Goal: Navigation & Orientation: Find specific page/section

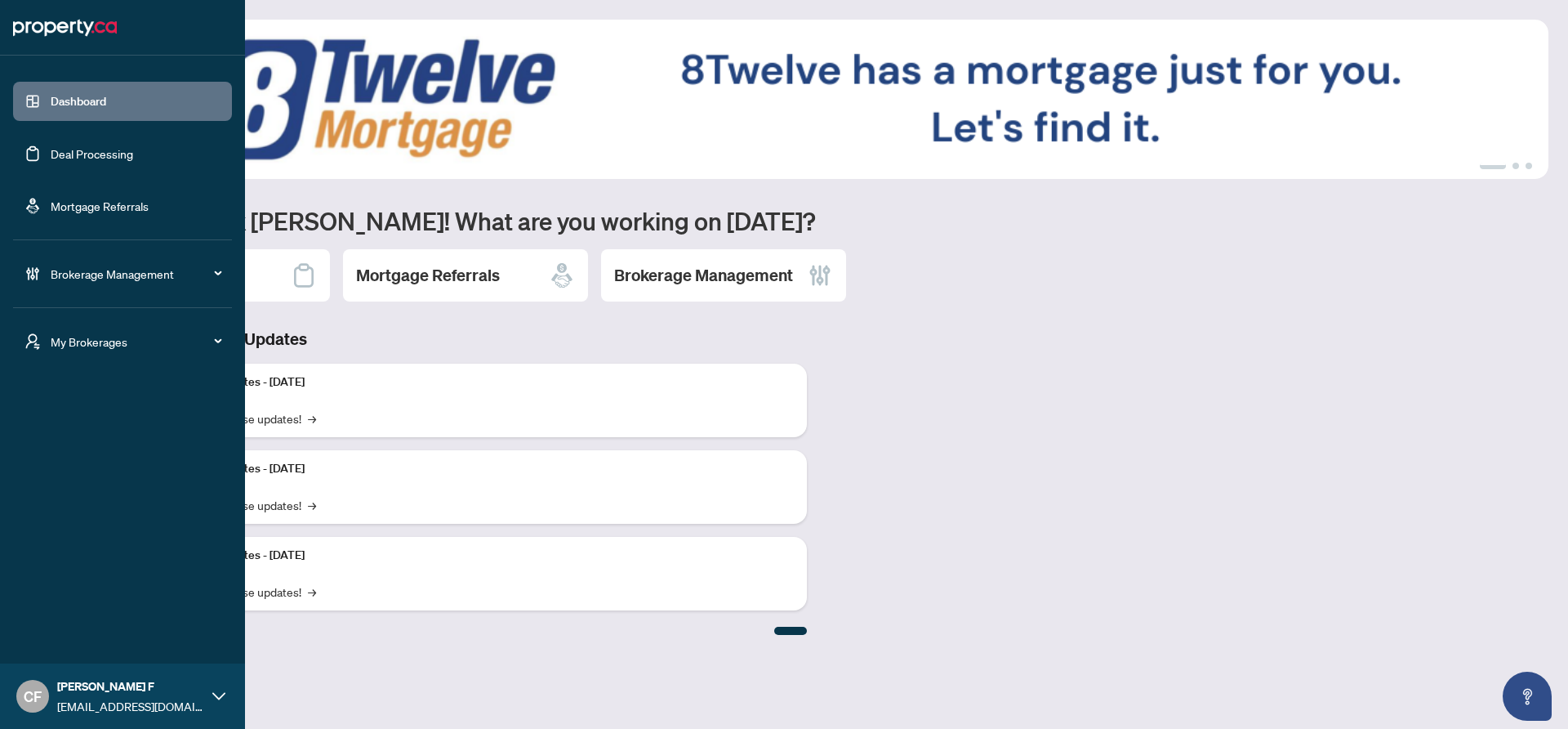
click at [51, 345] on span "My Brokerages" at bounding box center [135, 341] width 170 height 18
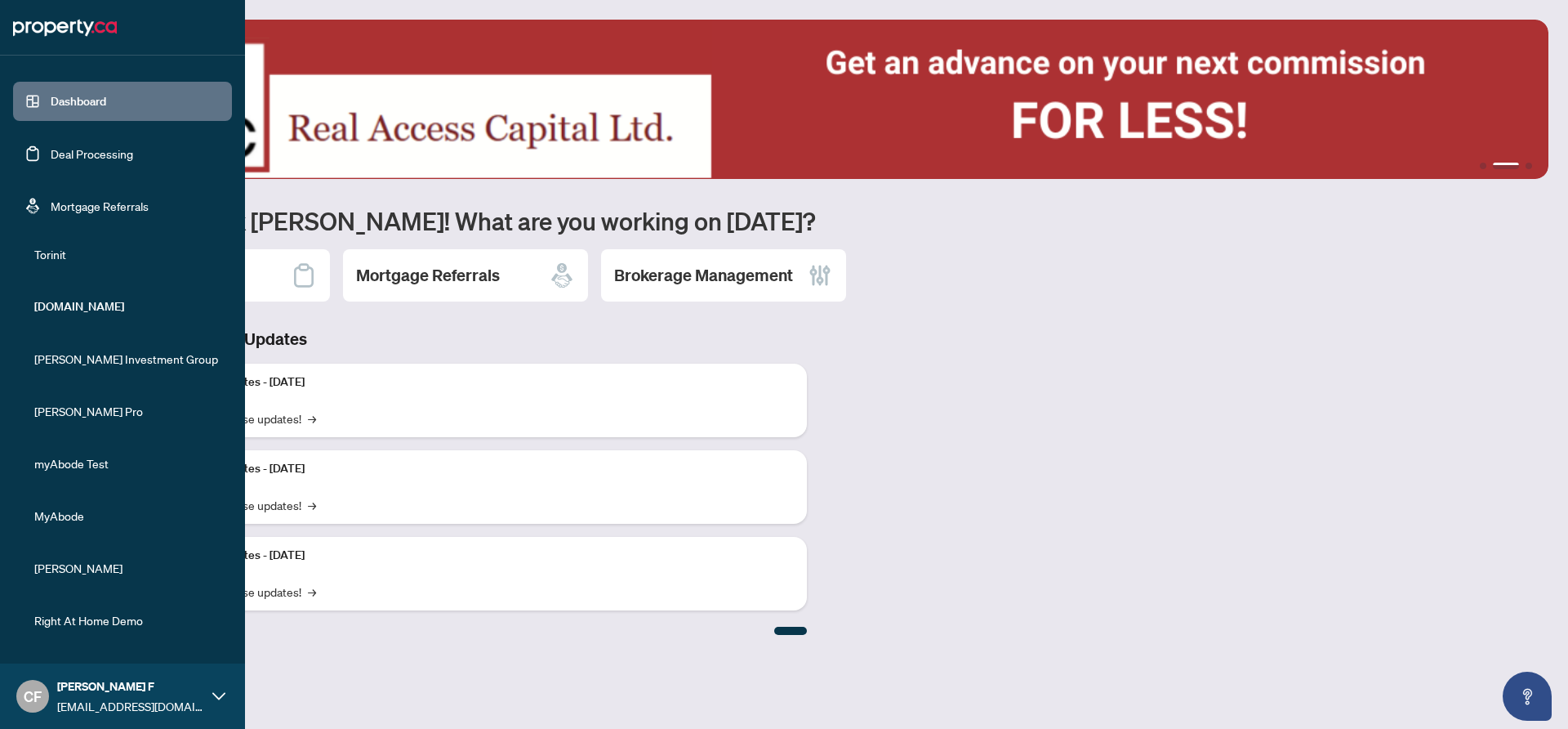
scroll to position [220, 0]
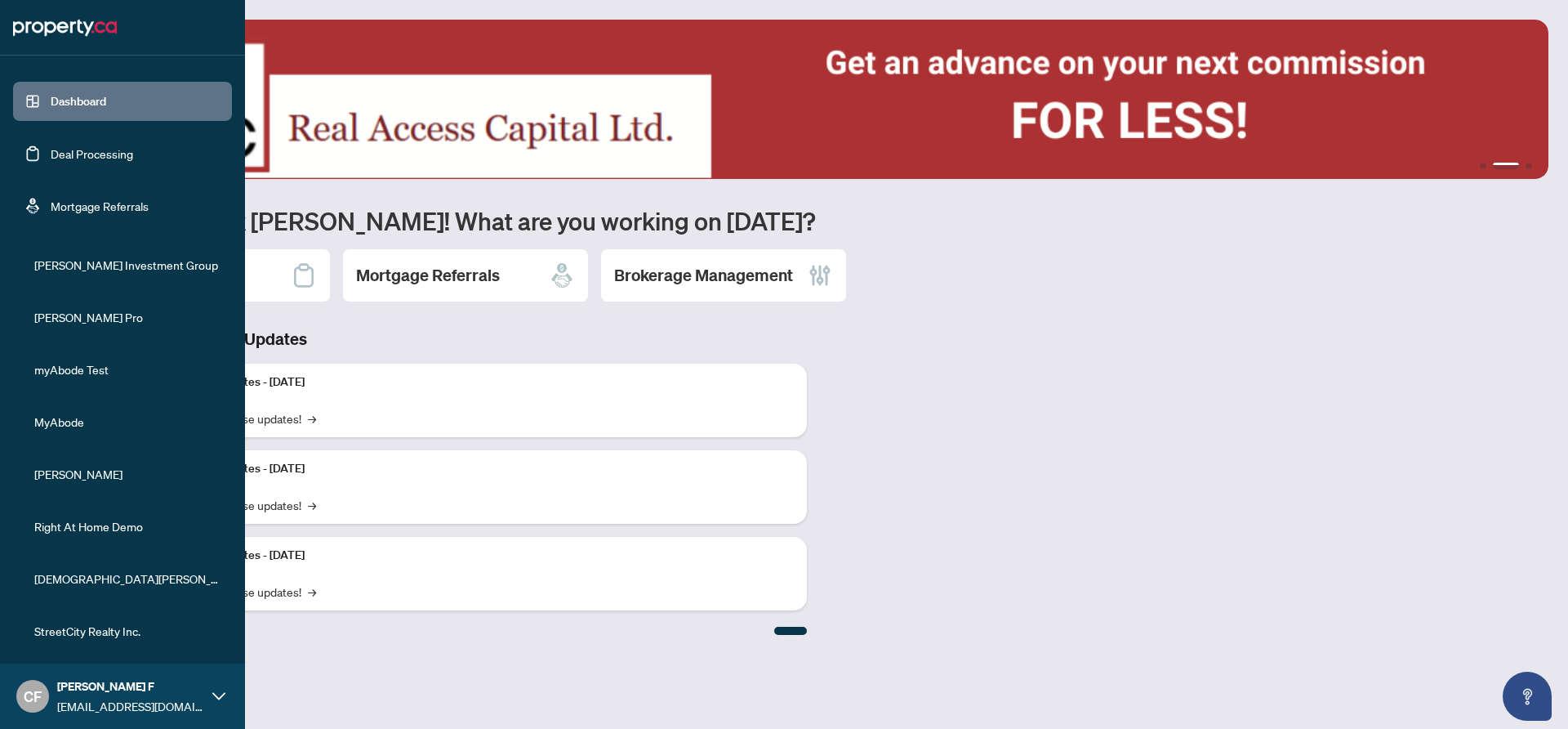
click at [110, 630] on span "StreetCity Realty Inc." at bounding box center [127, 630] width 186 height 18
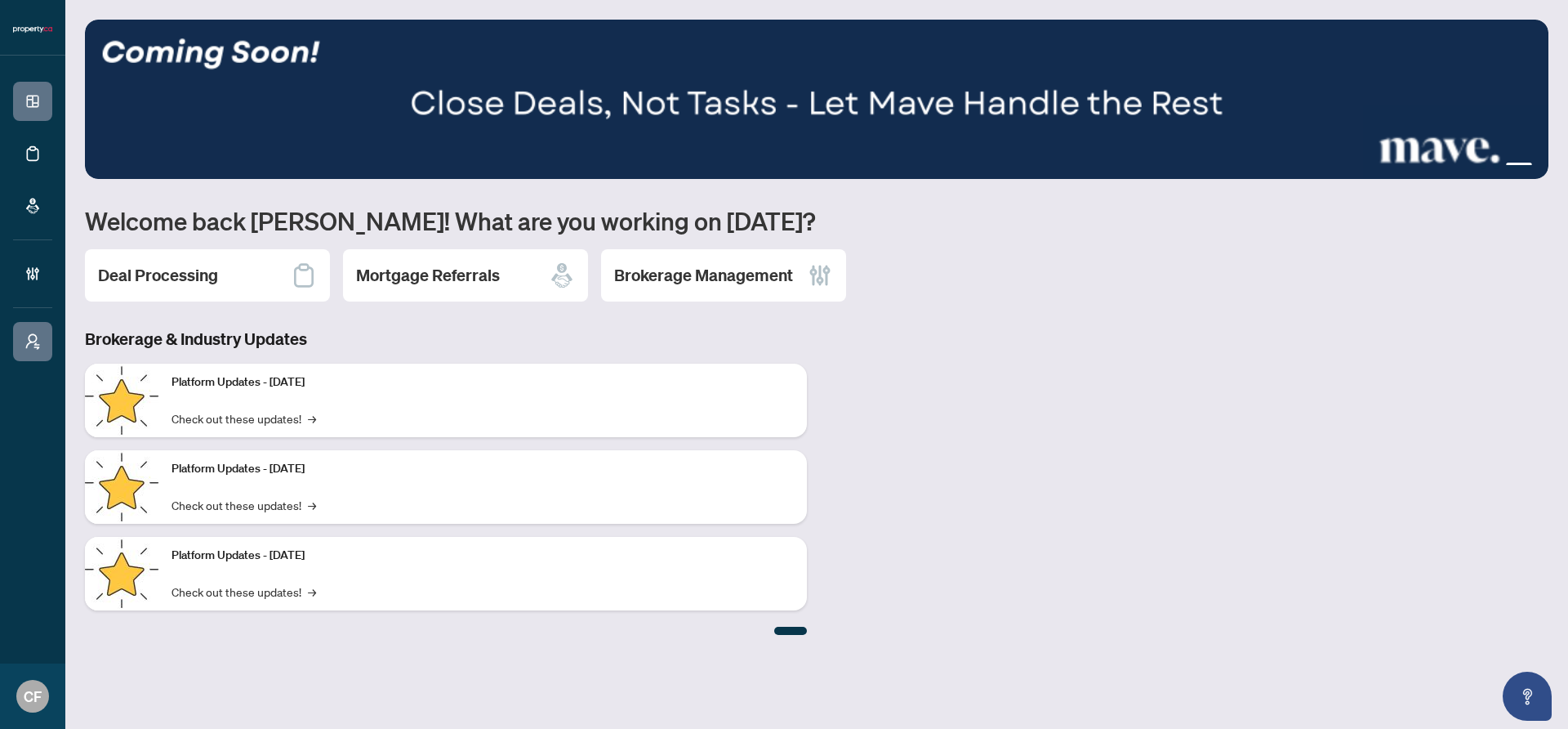
scroll to position [0, 0]
